Goal: Task Accomplishment & Management: Manage account settings

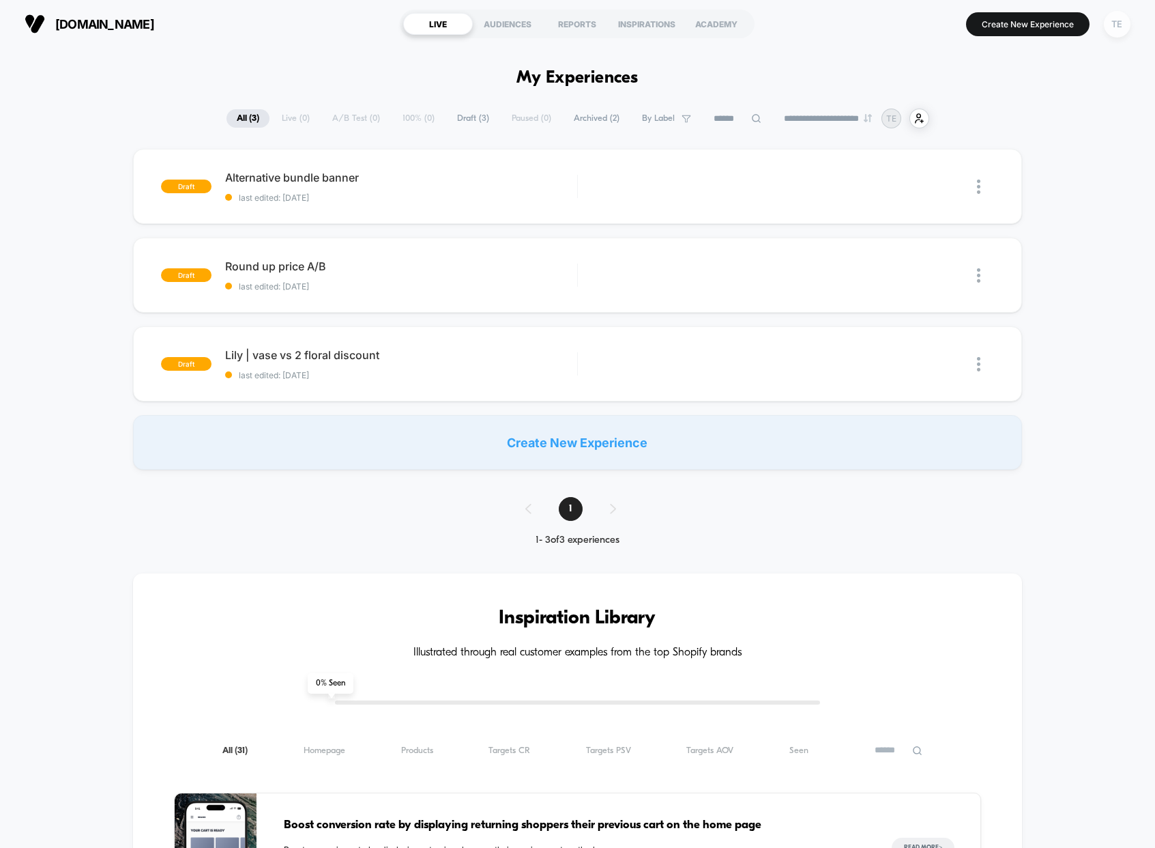
click at [1108, 29] on div "TE" at bounding box center [1117, 24] width 27 height 27
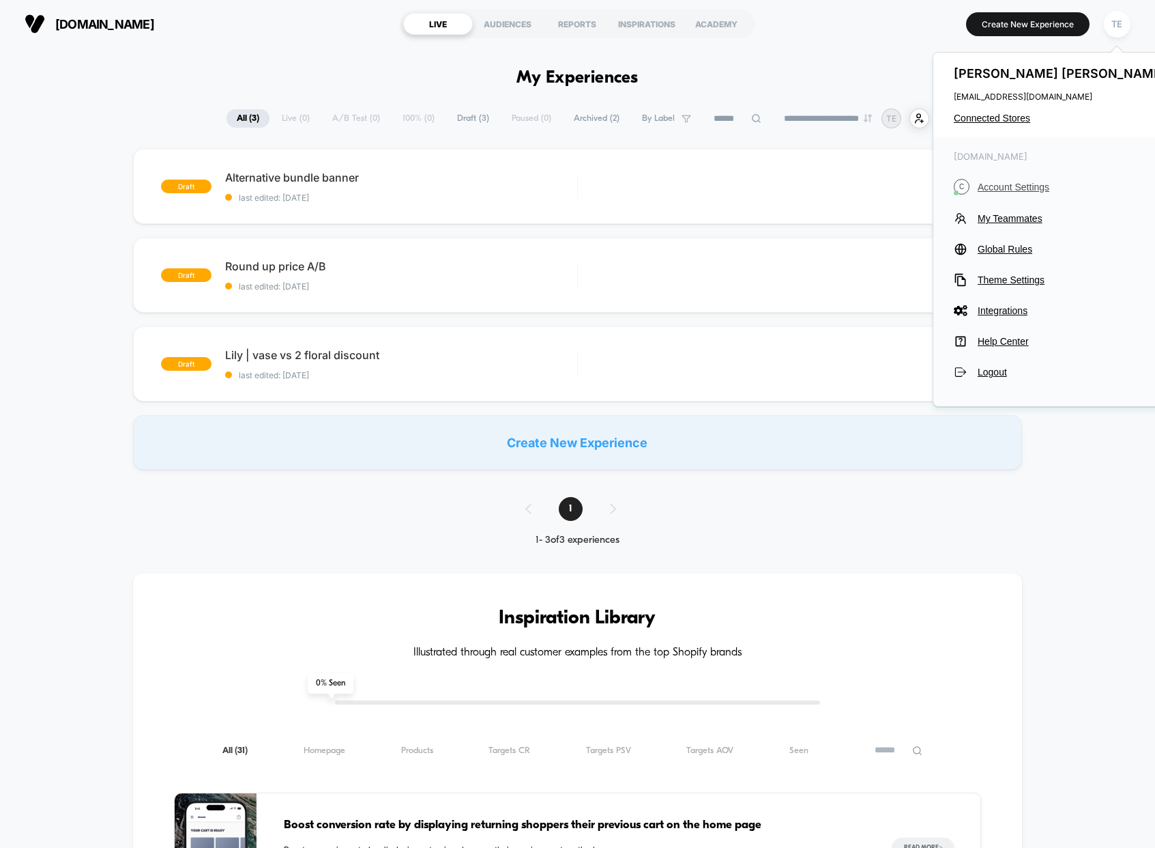
click at [1020, 188] on span "Account Settings" at bounding box center [1074, 187] width 192 height 11
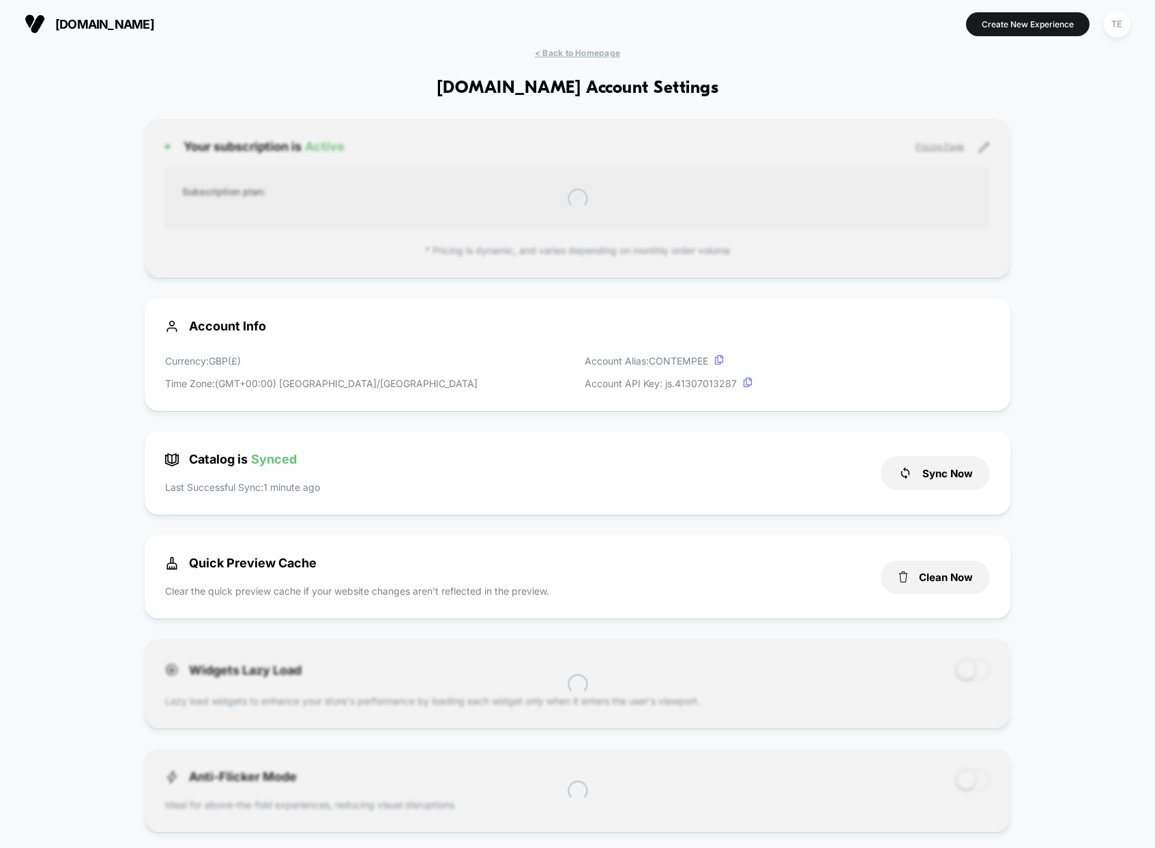
scroll to position [184, 0]
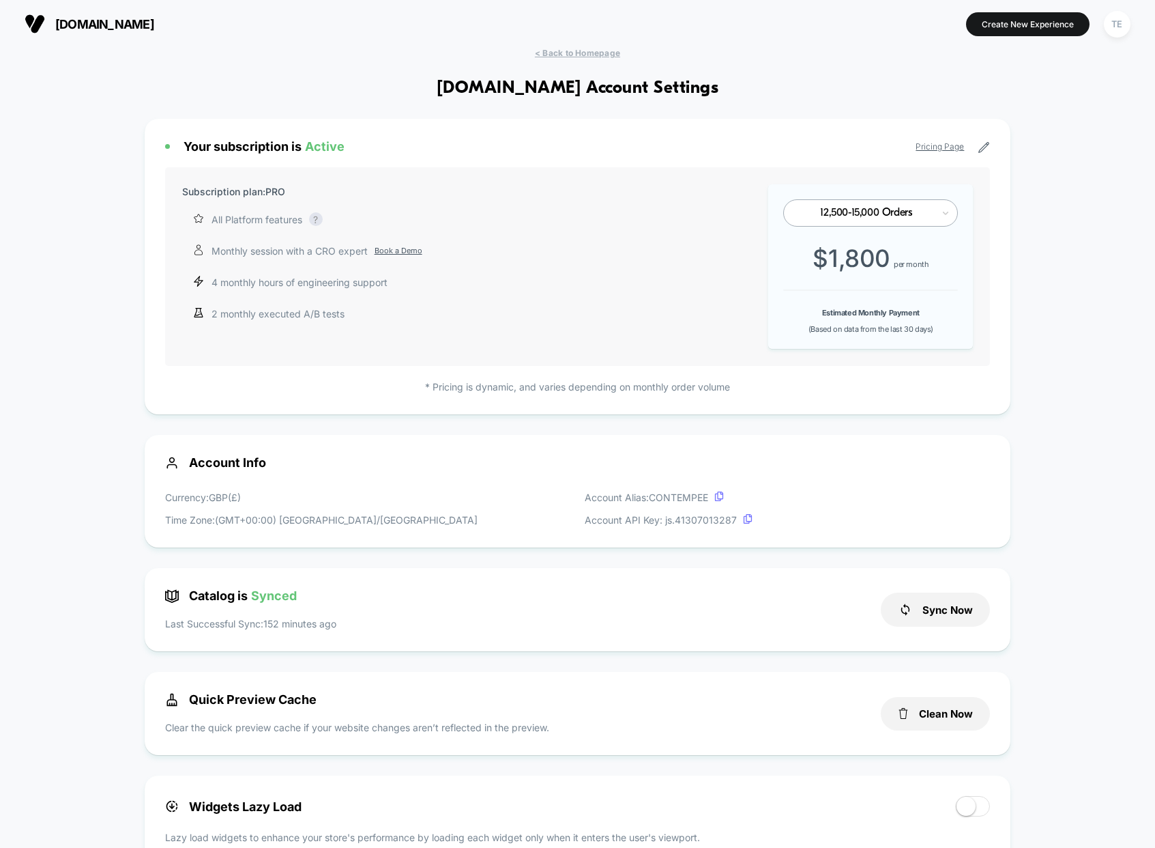
click at [983, 149] on icon at bounding box center [984, 148] width 10 height 10
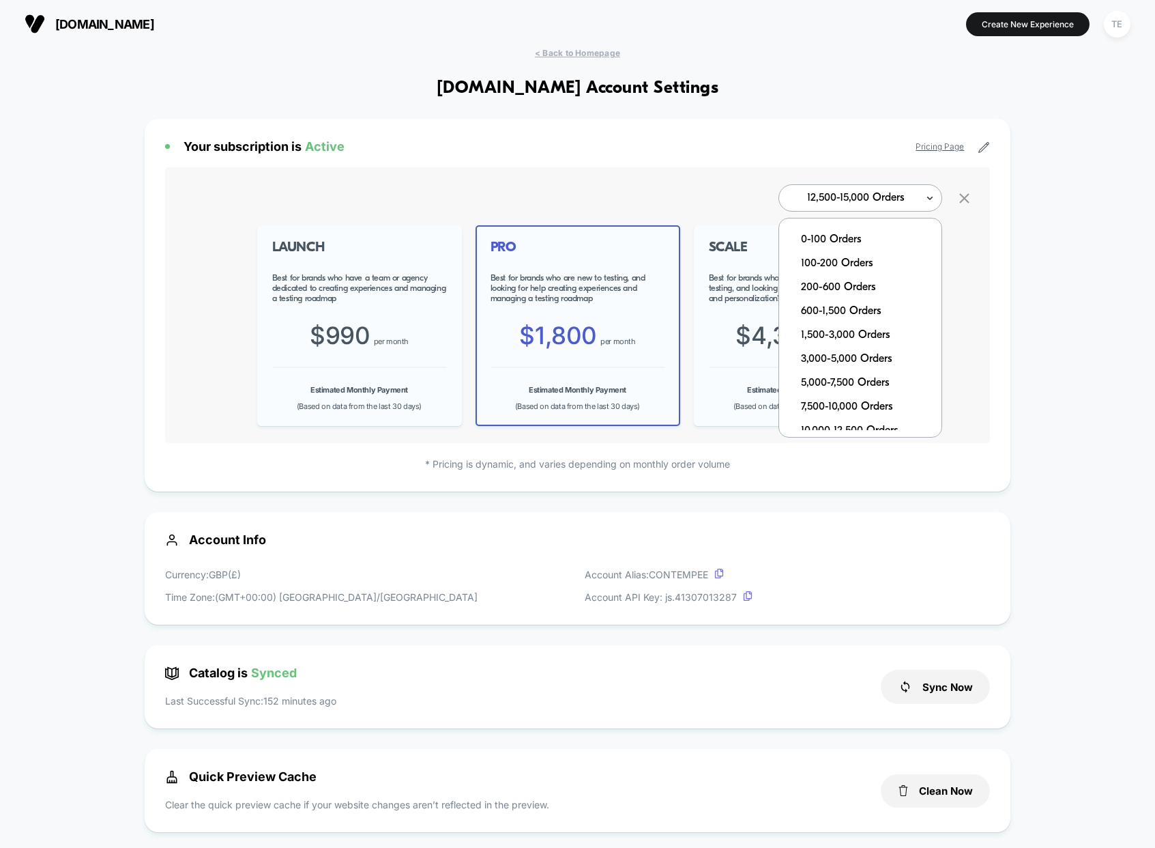
click at [932, 200] on icon at bounding box center [930, 198] width 10 height 14
click at [867, 237] on div "0-100 Orders" at bounding box center [867, 240] width 149 height 24
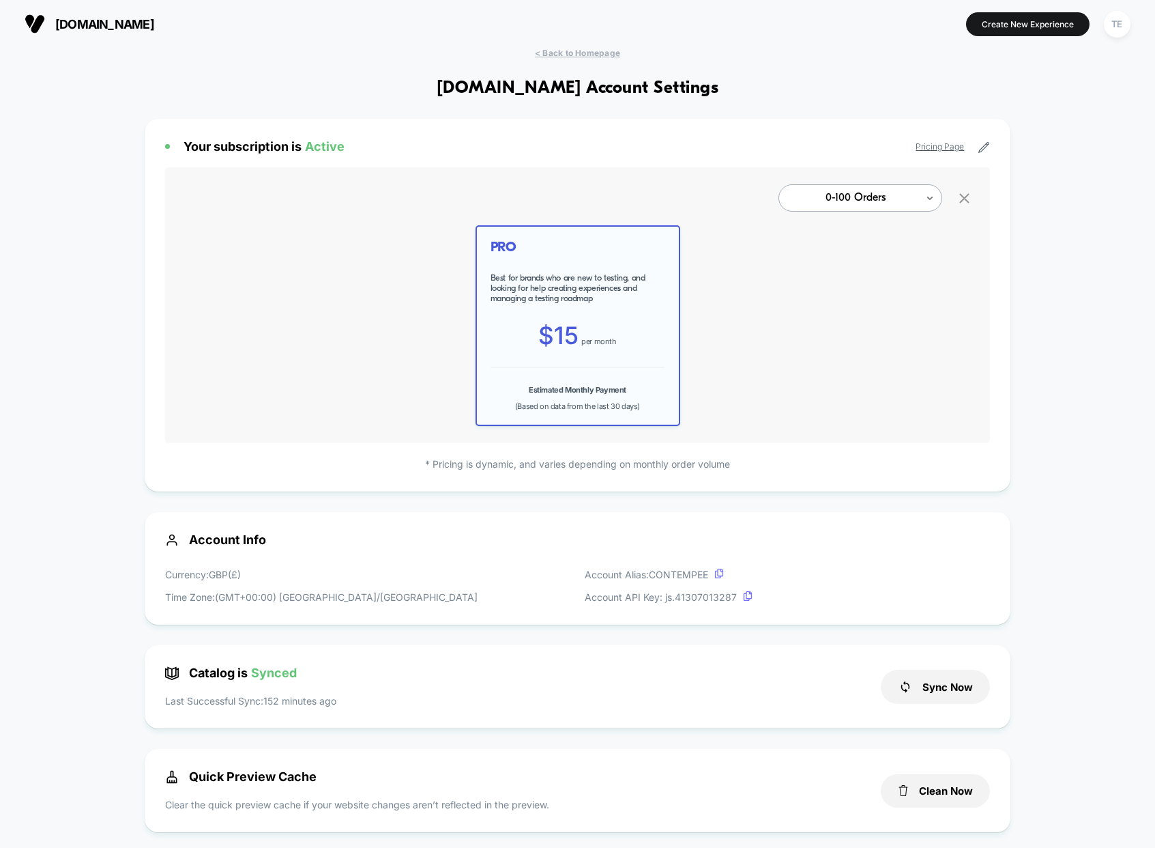
click at [1110, 27] on div "TE" at bounding box center [1117, 24] width 27 height 27
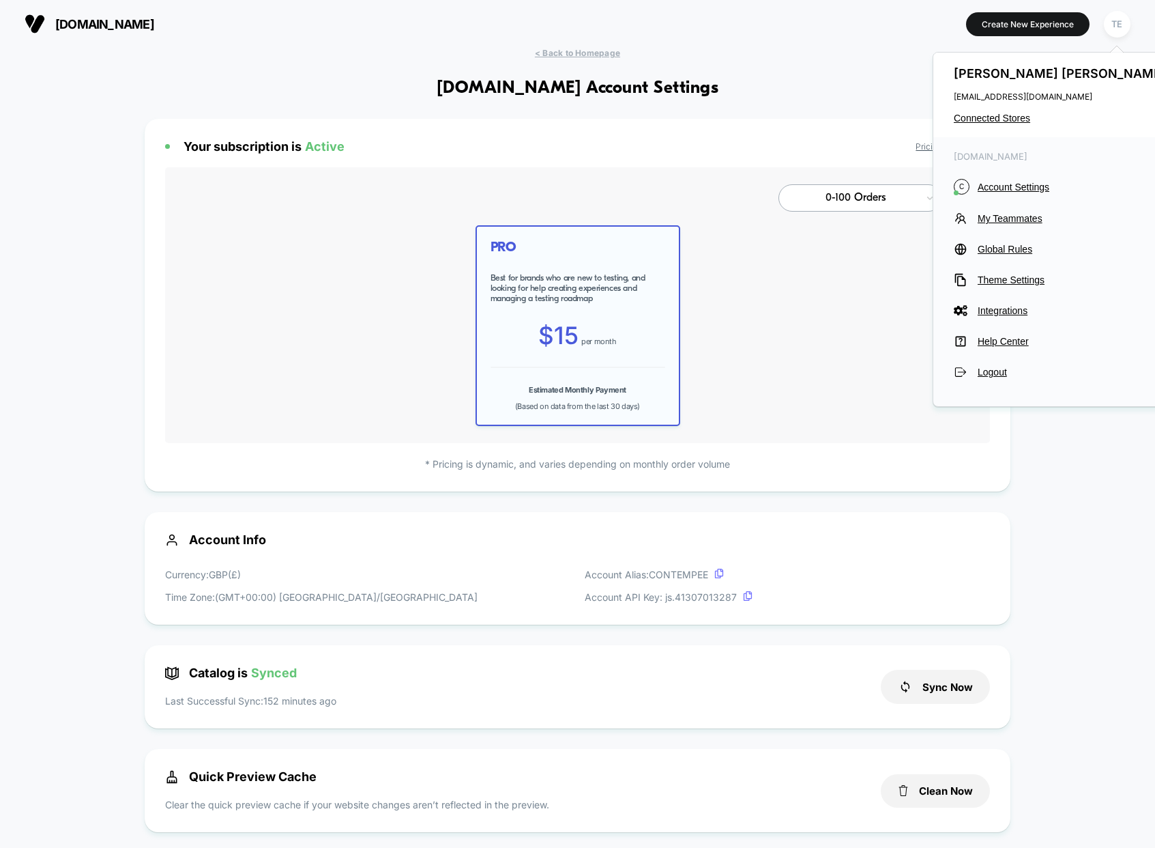
drag, startPoint x: 646, startPoint y: 51, endPoint x: 636, endPoint y: 53, distance: 9.8
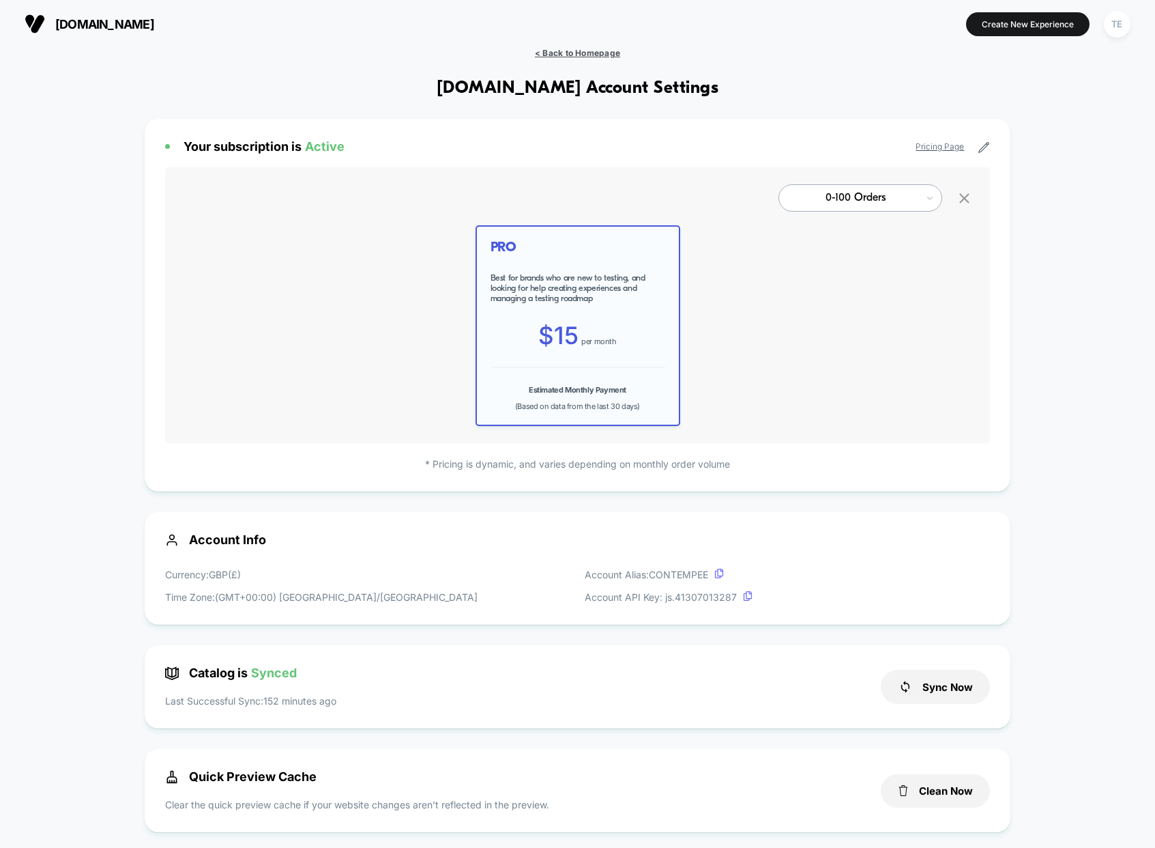
click at [611, 55] on span "< Back to Homepage" at bounding box center [577, 53] width 85 height 10
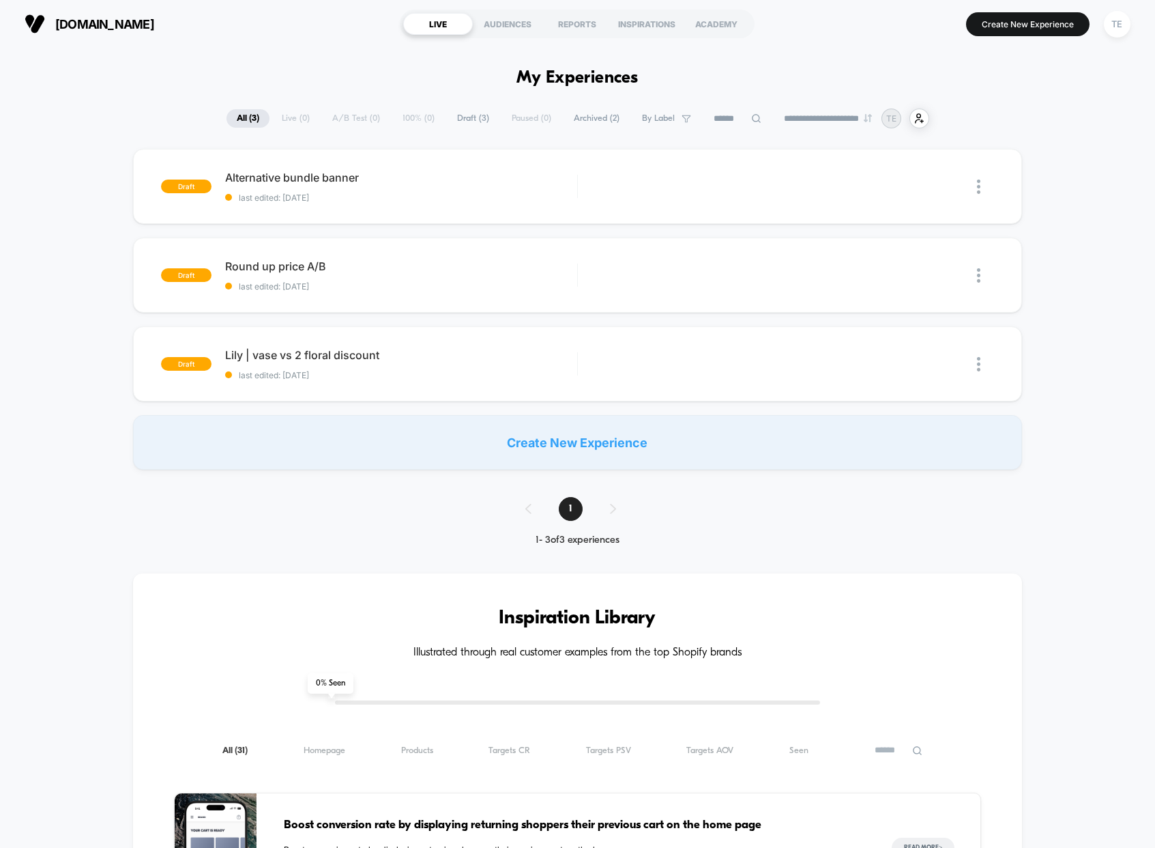
click at [1131, 20] on button "TE" at bounding box center [1117, 24] width 35 height 28
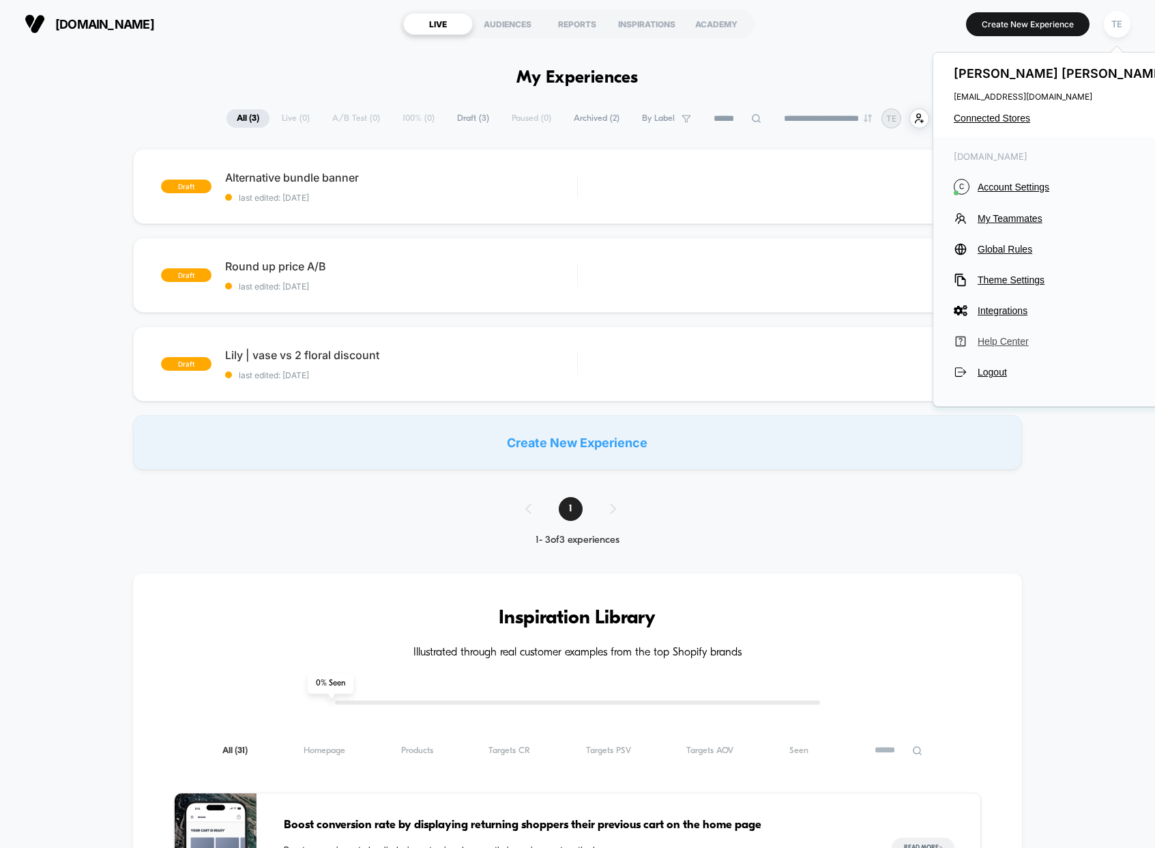
click at [1008, 336] on span "Help Center" at bounding box center [1074, 341] width 192 height 11
click at [1003, 276] on span "Theme Settings" at bounding box center [1074, 279] width 192 height 11
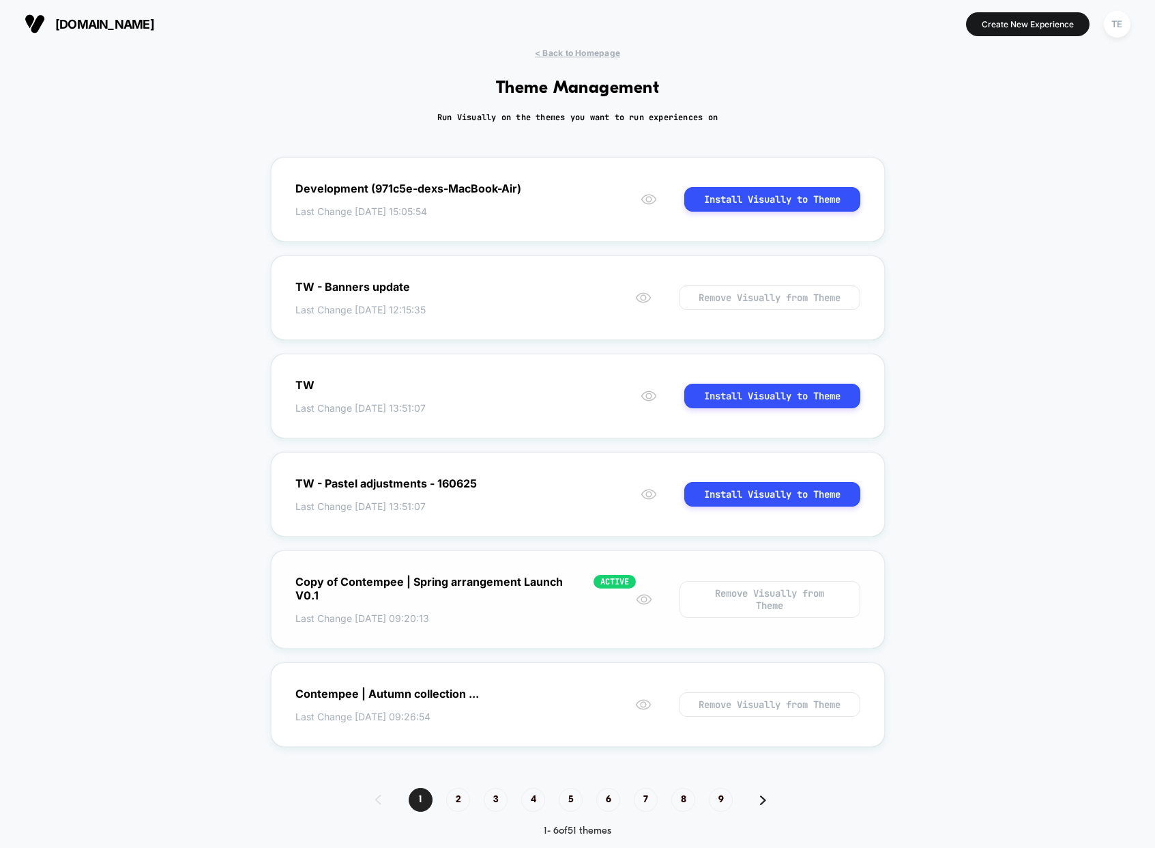
click at [564, 575] on div "Copy of Contempee | Spring arrangement Launch V0.1" at bounding box center [442, 588] width 292 height 27
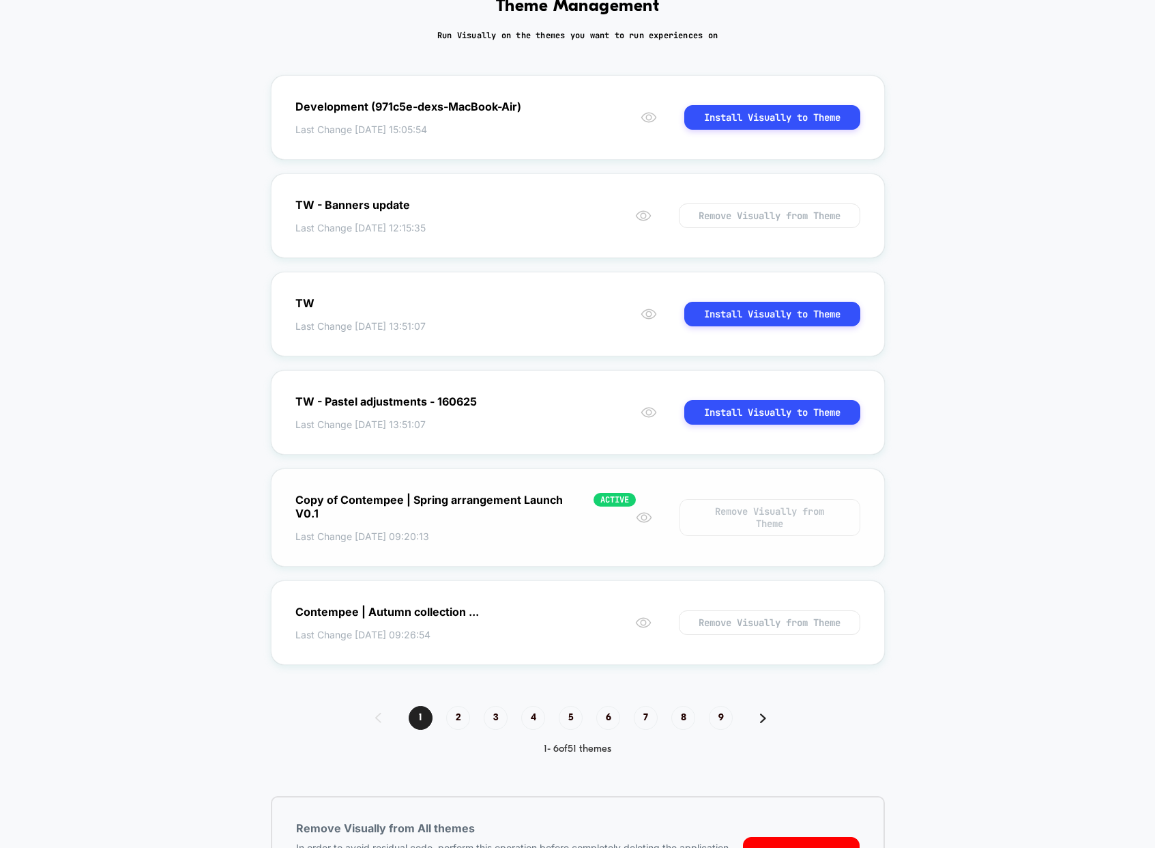
click at [768, 524] on button "Remove Visually from Theme" at bounding box center [770, 517] width 180 height 37
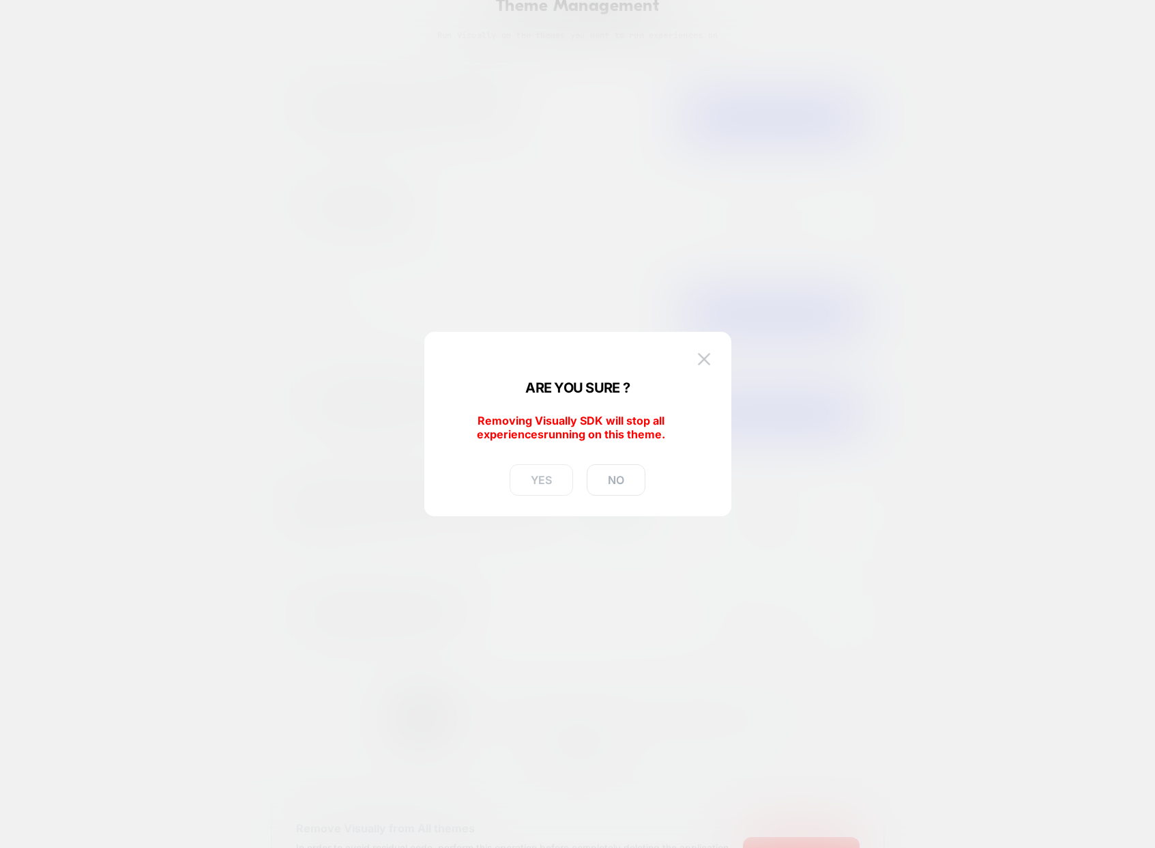
click at [543, 482] on button "YES" at bounding box center [541, 479] width 63 height 31
